Goal: Task Accomplishment & Management: Manage account settings

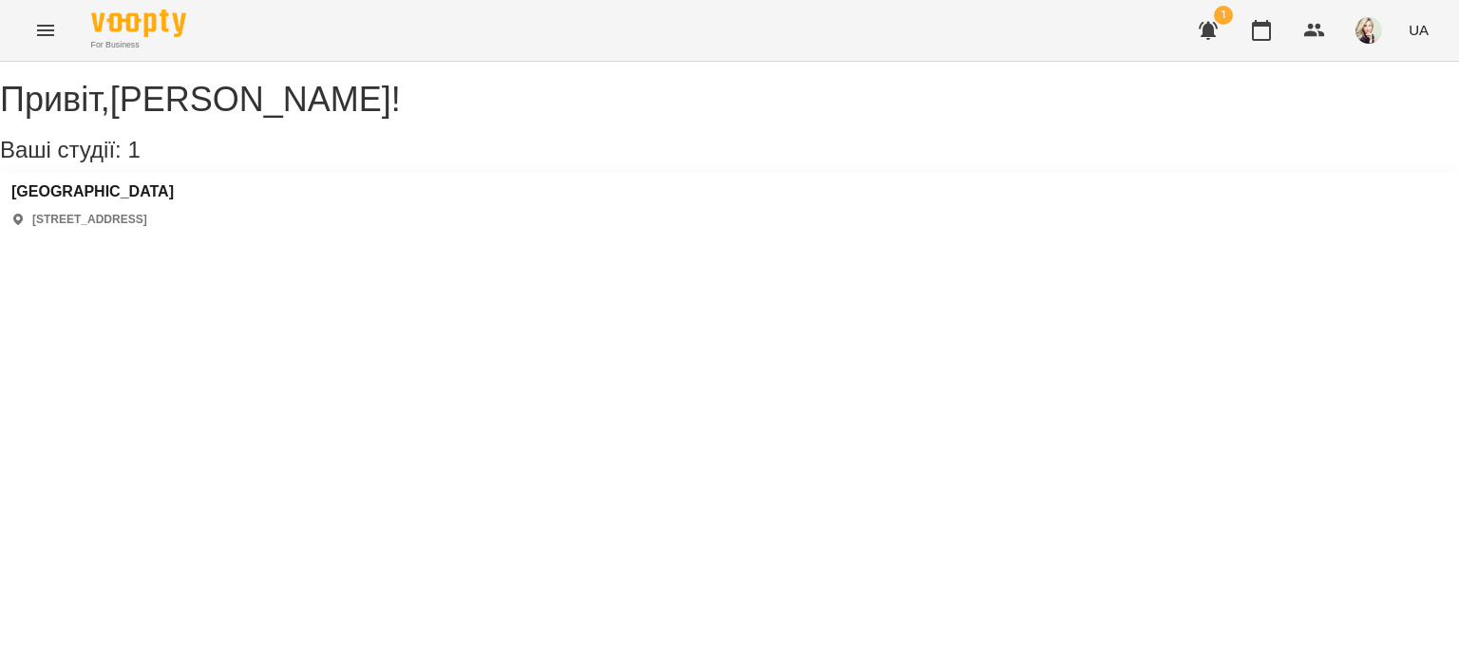
click at [37, 29] on icon "Menu" at bounding box center [45, 30] width 23 height 23
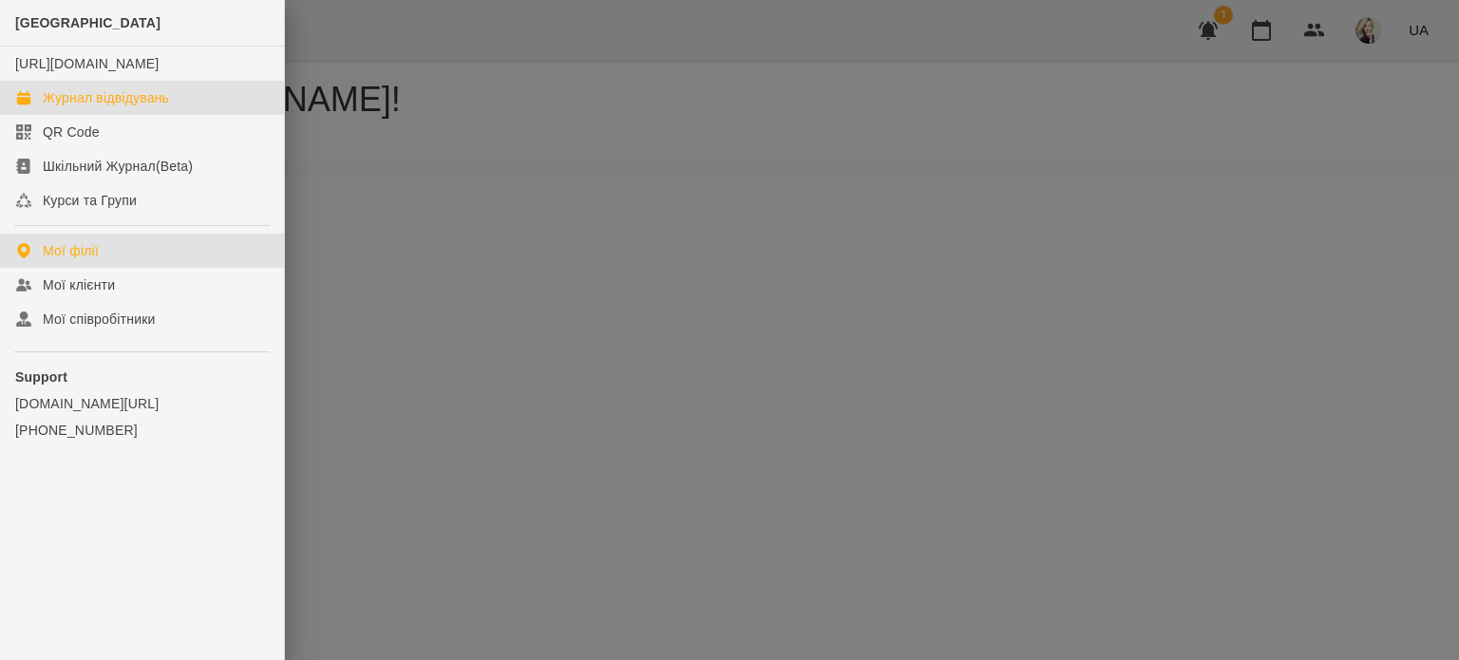
click at [37, 115] on link "Журнал відвідувань" at bounding box center [142, 98] width 284 height 34
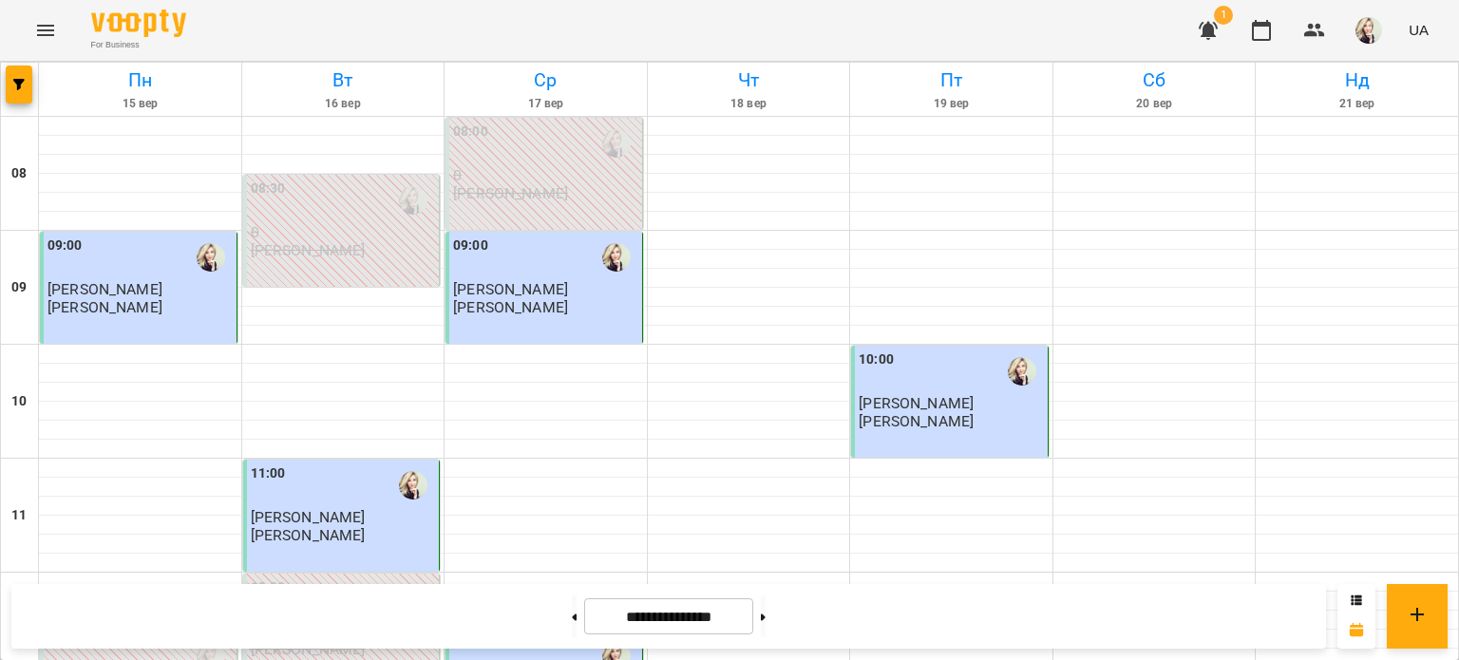
scroll to position [570, 0]
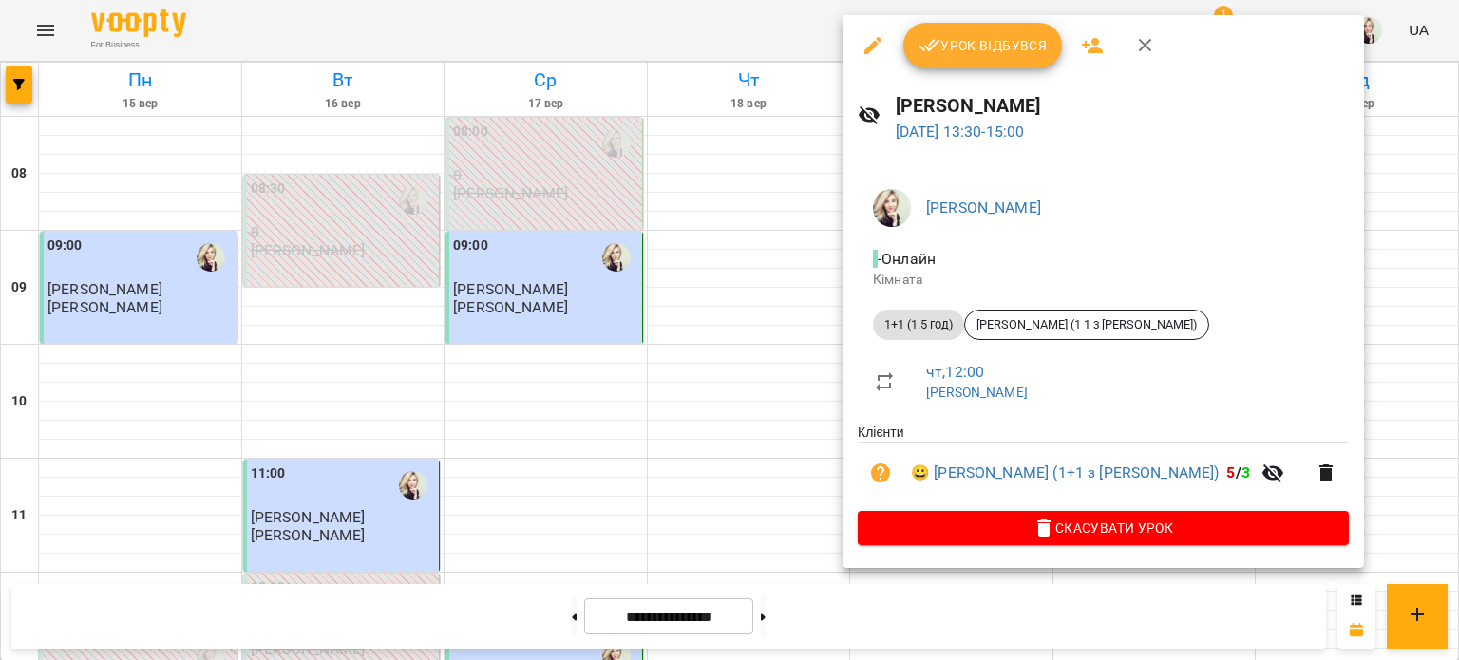
click at [943, 55] on span "Урок відбувся" at bounding box center [983, 45] width 129 height 23
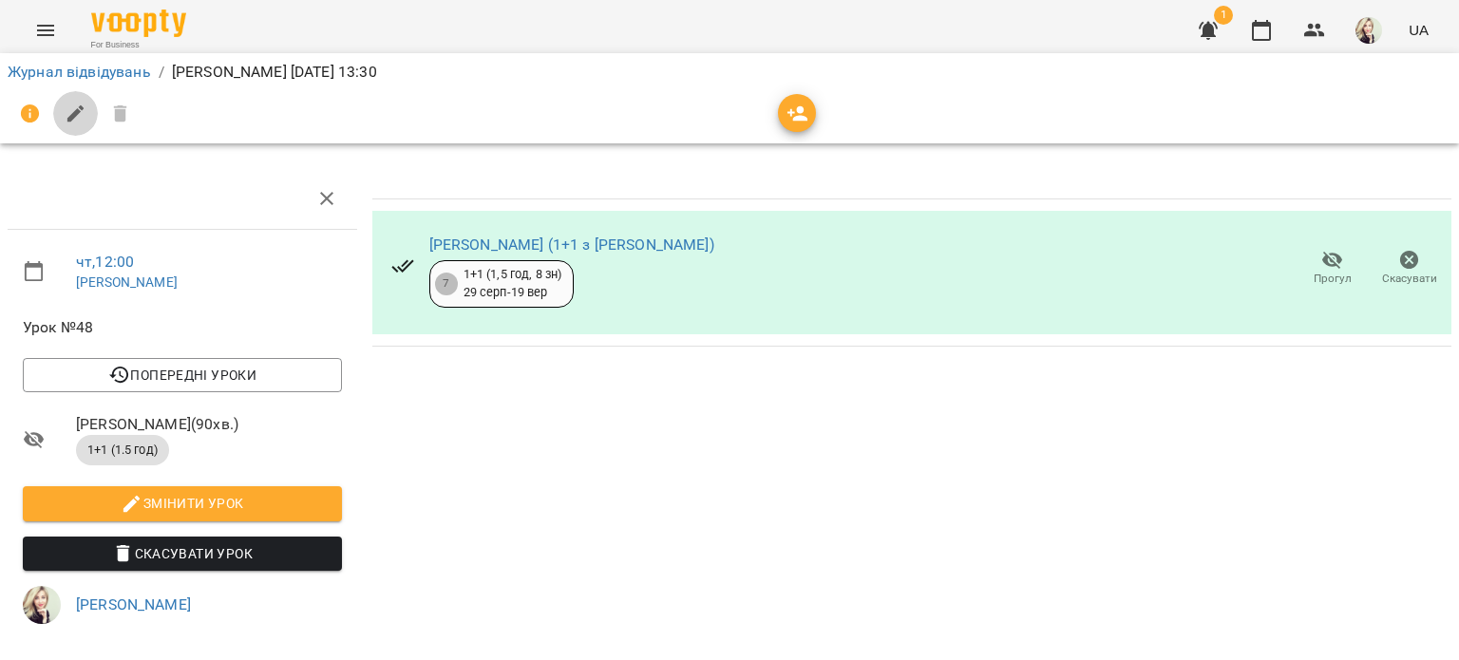
click at [57, 118] on button "button" at bounding box center [76, 114] width 46 height 46
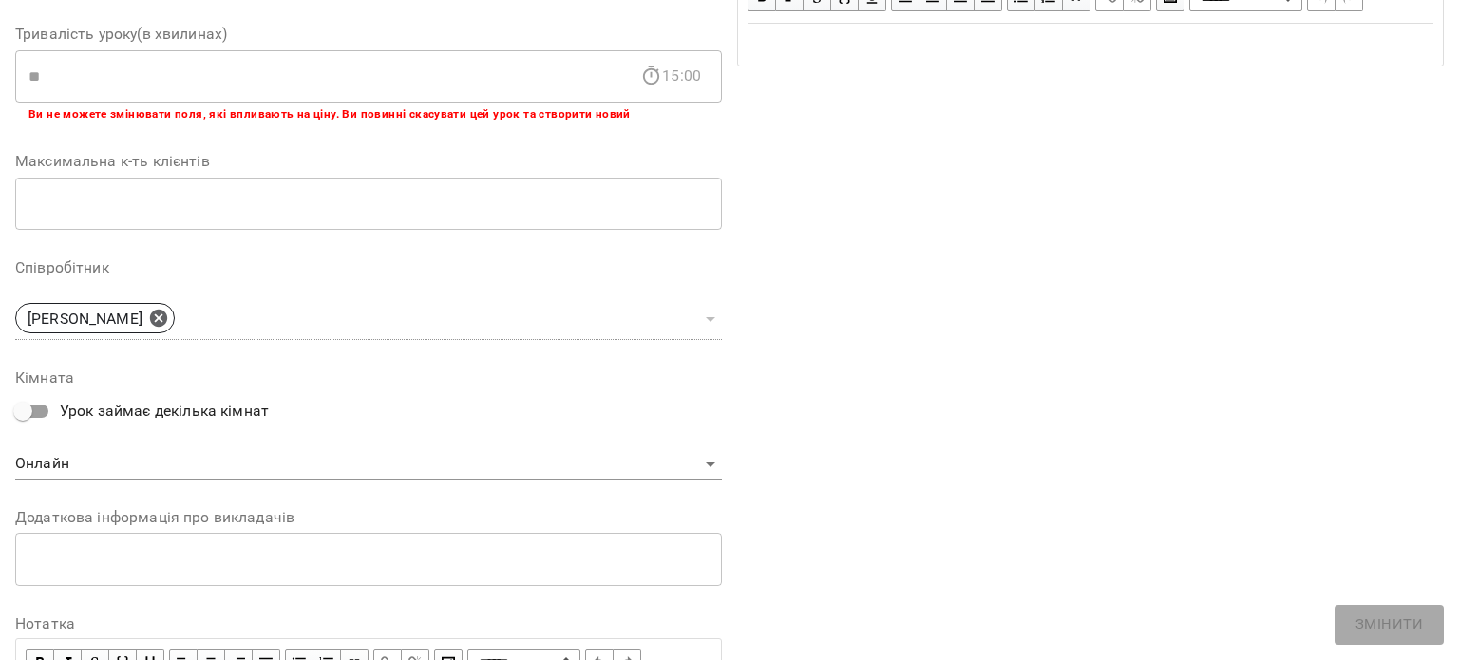
scroll to position [503, 0]
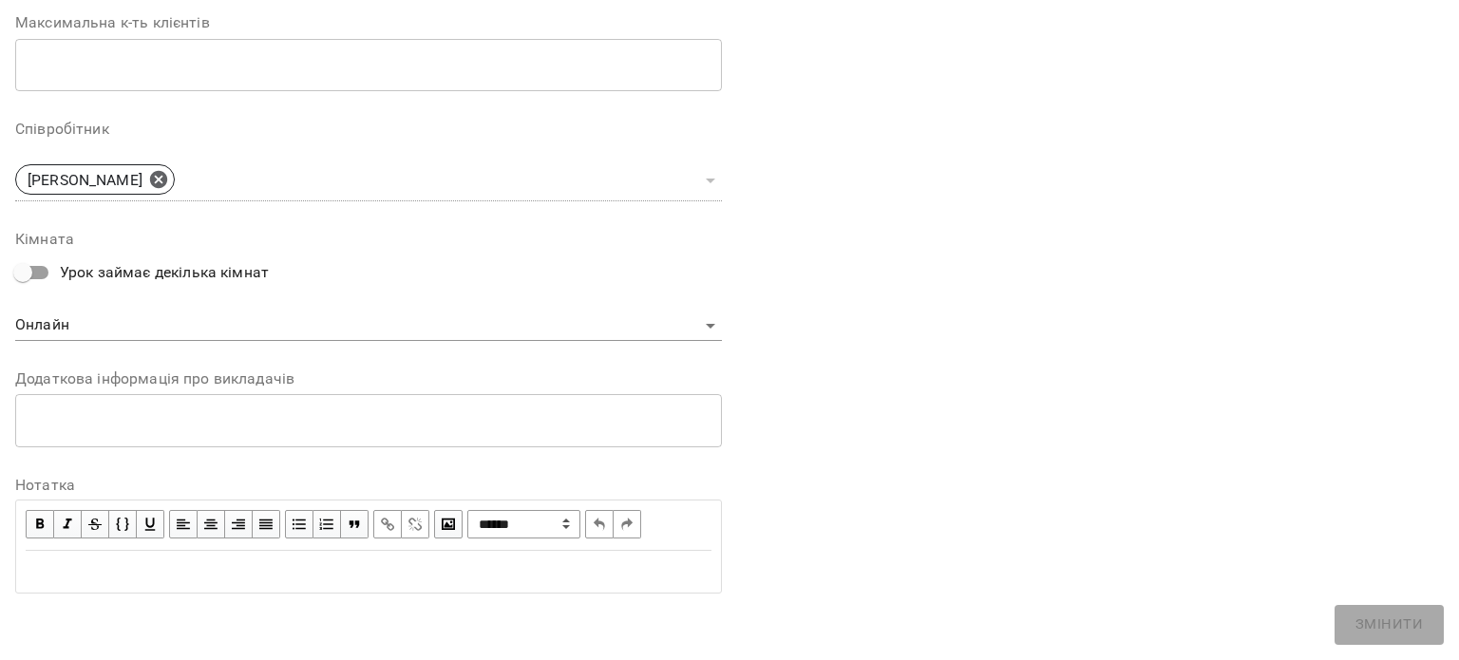
click at [145, 566] on div "Edit text" at bounding box center [369, 571] width 686 height 23
